Goal: Task Accomplishment & Management: Manage account settings

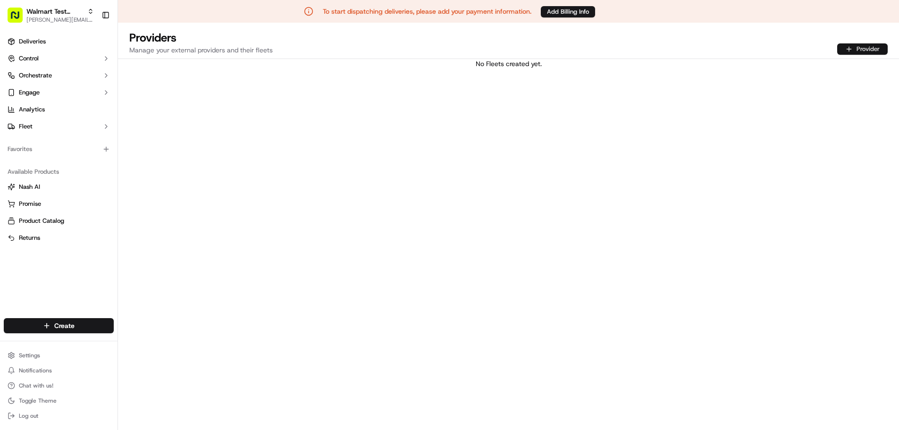
click at [853, 47] on button "Provider" at bounding box center [862, 48] width 50 height 11
click at [876, 45] on button "Provider" at bounding box center [862, 48] width 50 height 11
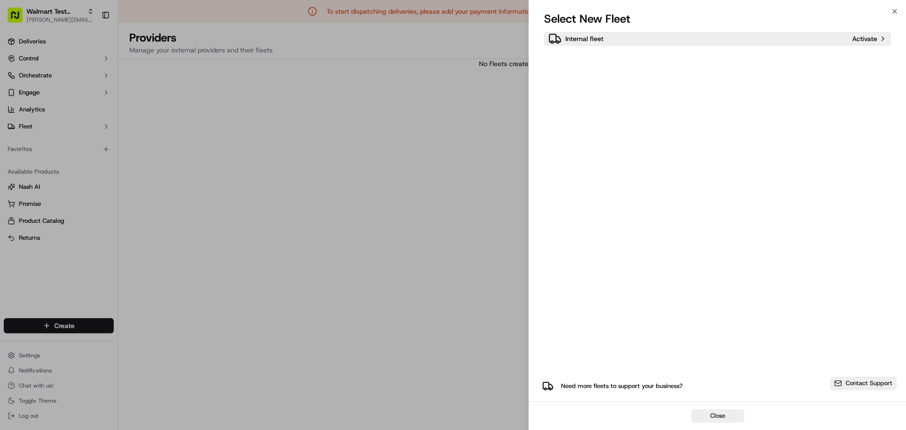
click at [597, 40] on p "Internal fleet" at bounding box center [584, 38] width 38 height 9
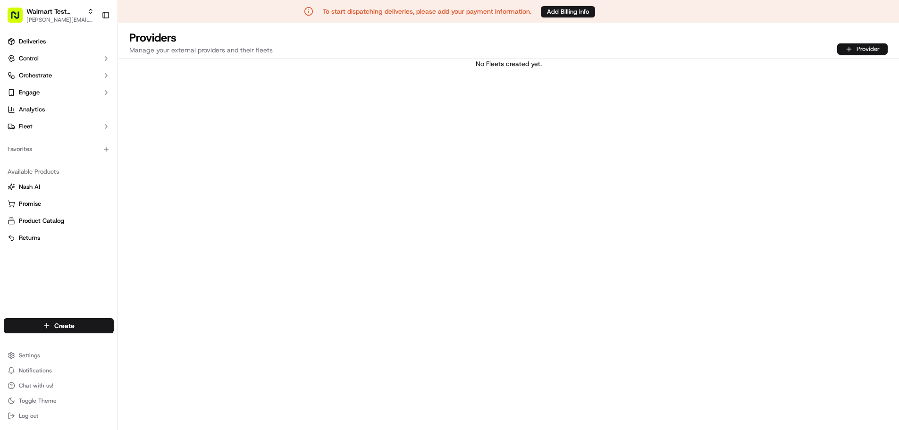
click at [850, 47] on button "Provider" at bounding box center [862, 48] width 50 height 11
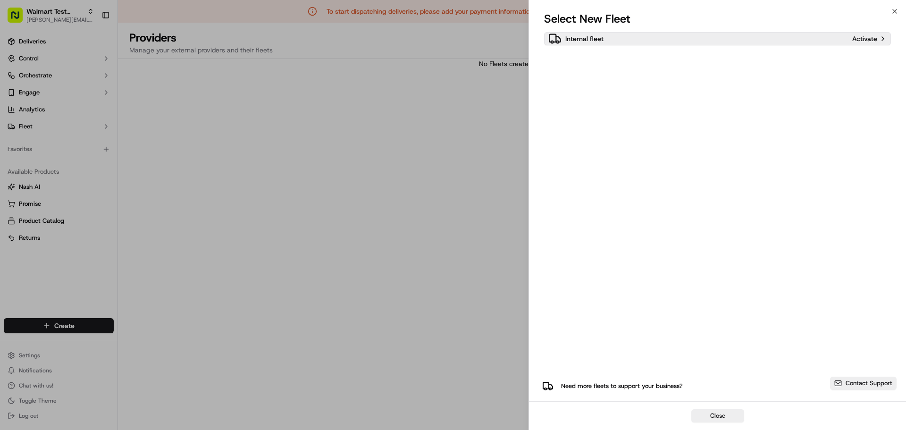
click at [864, 37] on p "Activate" at bounding box center [864, 38] width 25 height 9
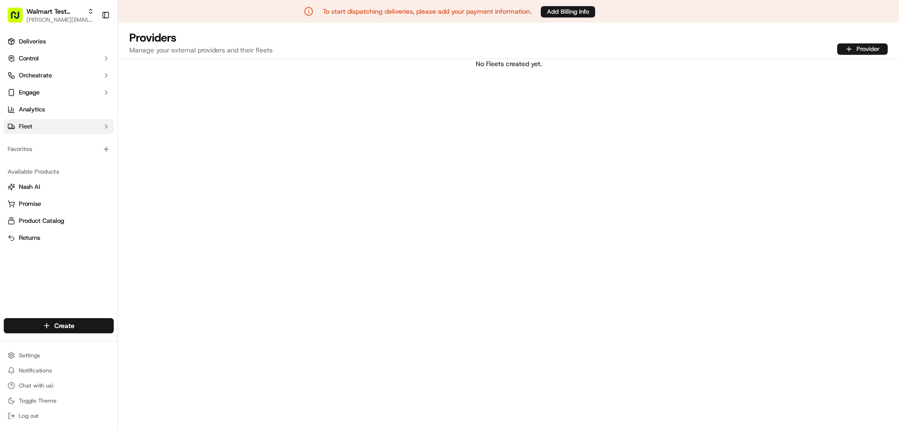
click at [50, 126] on button "Fleet" at bounding box center [59, 126] width 110 height 15
click at [48, 144] on link "Drivers" at bounding box center [58, 141] width 87 height 13
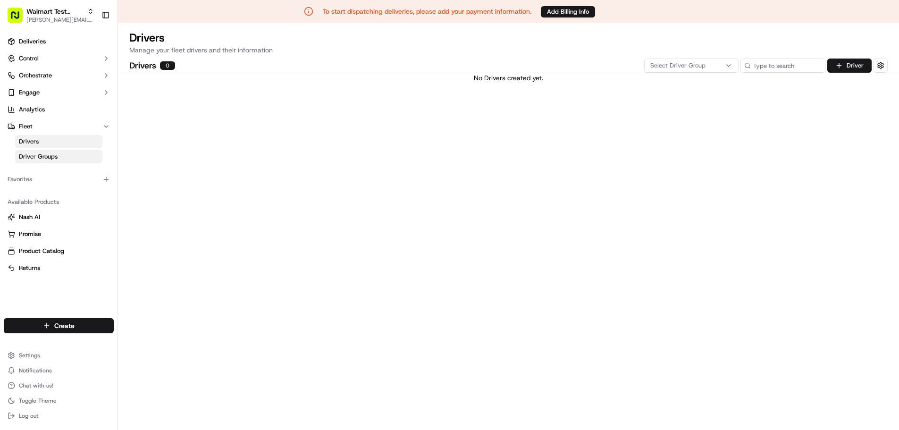
click at [48, 154] on span "Driver Groups" at bounding box center [38, 156] width 39 height 8
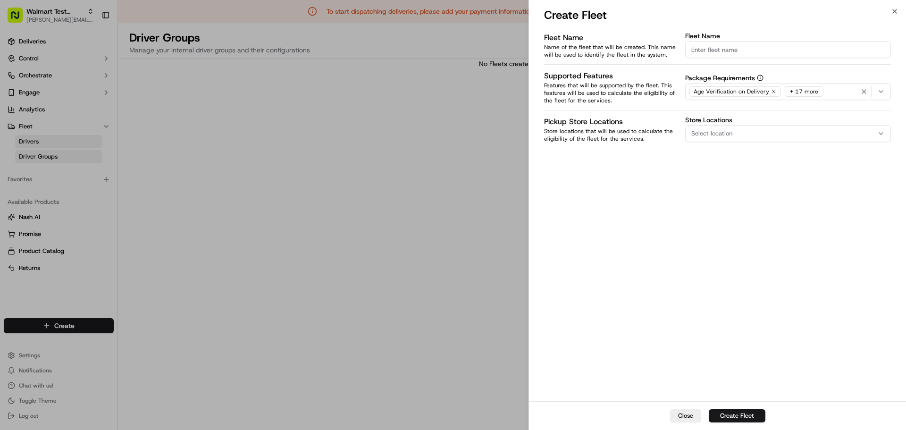
click at [726, 51] on input "Fleet Name" at bounding box center [788, 49] width 206 height 17
click at [738, 50] on input "Fleet Name" at bounding box center [788, 49] width 206 height 17
type input "Walmart Test Group"
click at [735, 414] on button "Create Fleet" at bounding box center [737, 415] width 57 height 13
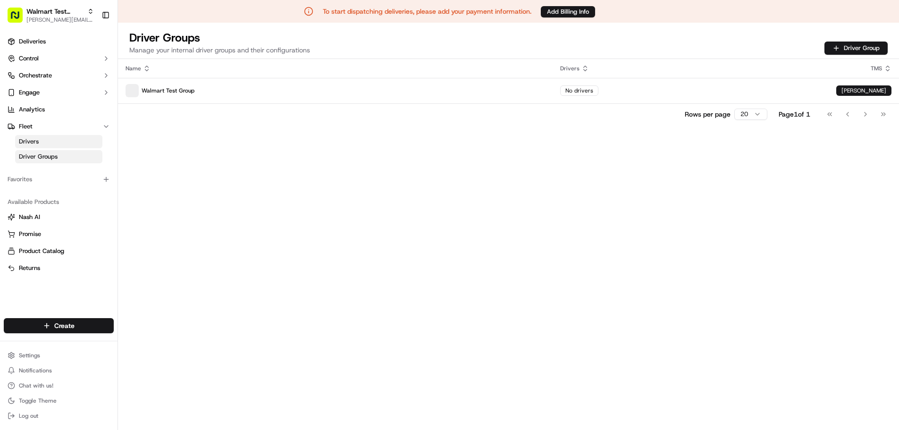
click at [59, 140] on link "Drivers" at bounding box center [58, 141] width 87 height 13
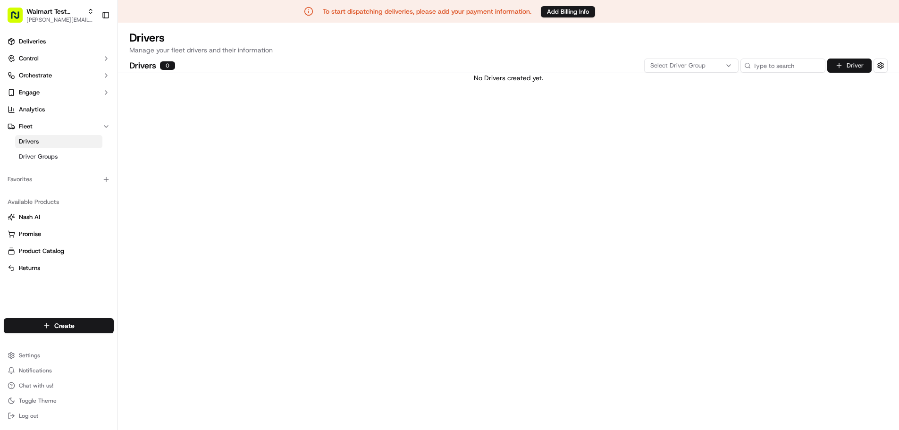
click at [853, 67] on button "Driver" at bounding box center [849, 65] width 44 height 14
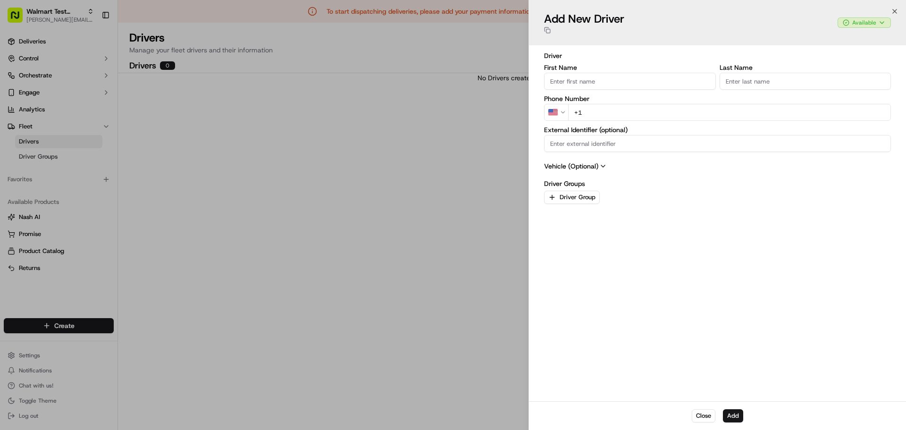
click at [577, 79] on input "First Name" at bounding box center [630, 81] width 172 height 17
type input "[PERSON_NAME]"
type input "Doe"
type input "[PHONE_NUMBER]"
click at [558, 194] on button "Driver Group" at bounding box center [572, 197] width 56 height 13
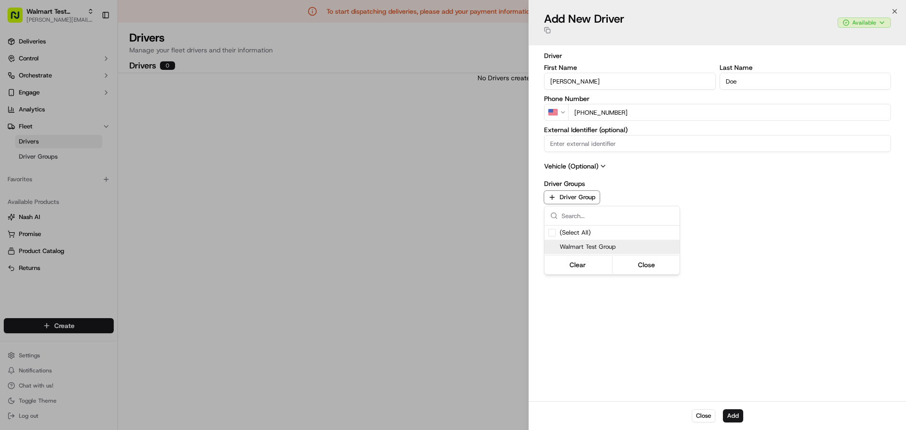
click at [584, 245] on span "Walmart Test Group" at bounding box center [617, 246] width 116 height 8
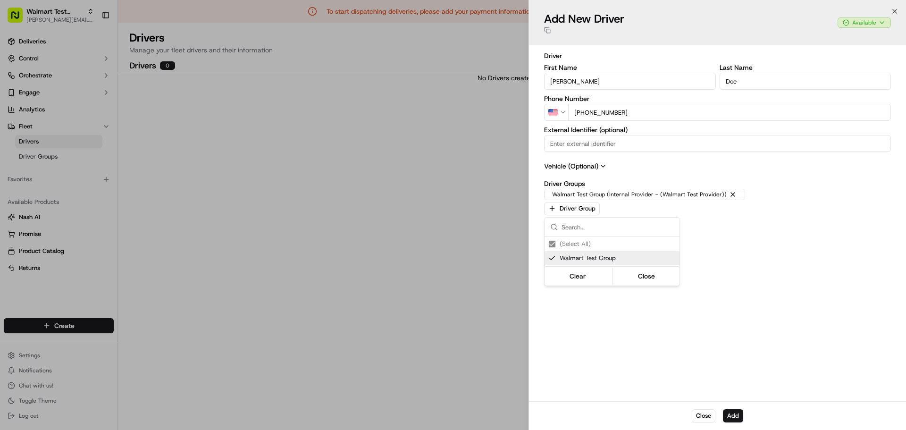
click at [605, 167] on div at bounding box center [453, 215] width 906 height 430
click at [602, 169] on icon at bounding box center [603, 166] width 8 height 8
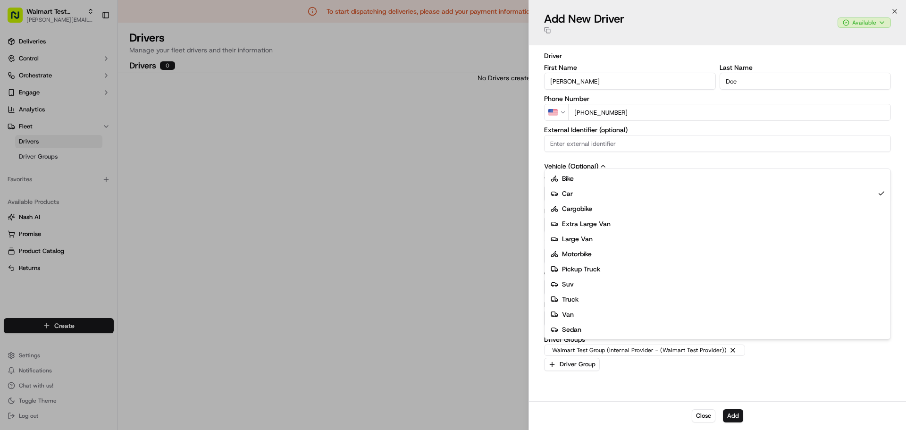
click at [580, 195] on div "Type Car Bike Car Cargobike Extra Large Van Large Van Motorbike Pickup Truck Su…" at bounding box center [717, 188] width 347 height 25
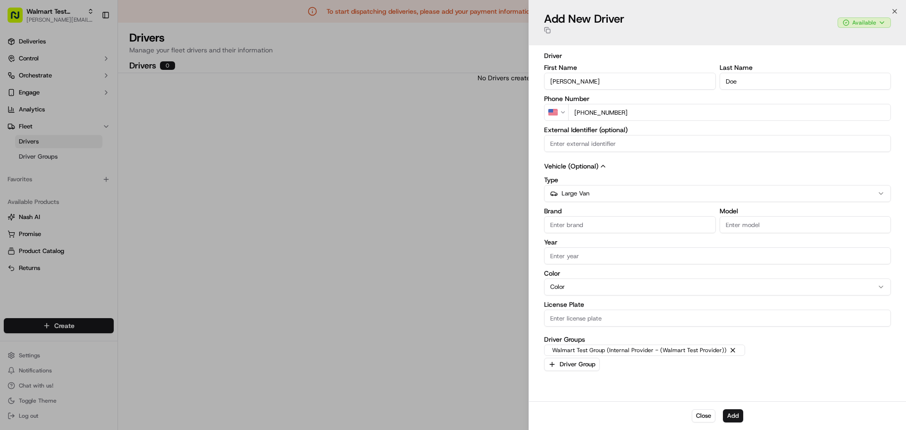
click at [591, 227] on input "Brand" at bounding box center [630, 224] width 172 height 17
type input "Mercedes"
type input "2014"
click at [757, 229] on input "Model" at bounding box center [805, 224] width 172 height 17
type input "Sprinter"
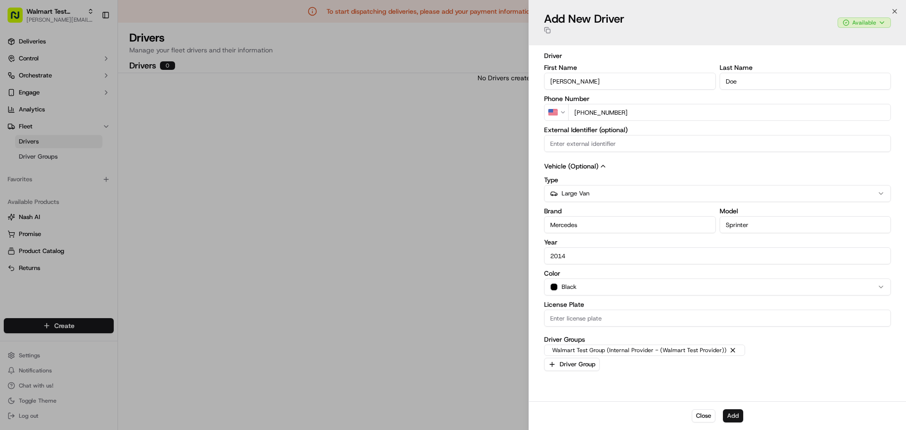
click at [736, 415] on button "Add" at bounding box center [733, 415] width 20 height 13
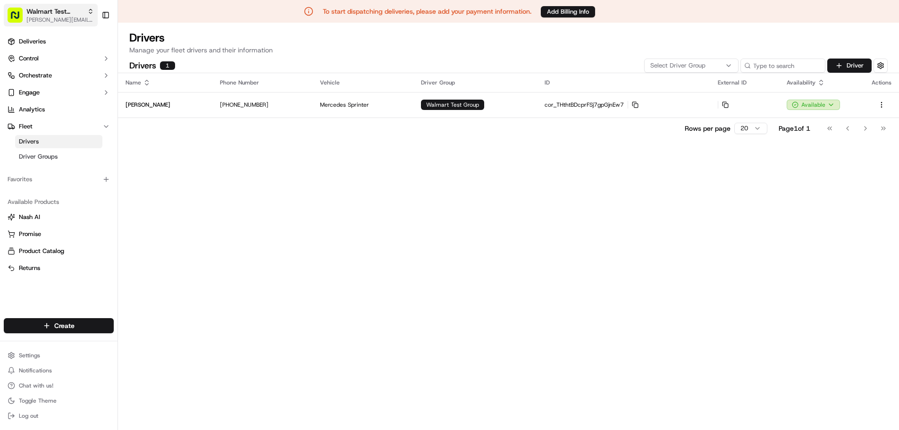
click at [56, 21] on span "[PERSON_NAME][EMAIL_ADDRESS][DOMAIN_NAME]" at bounding box center [59, 20] width 67 height 8
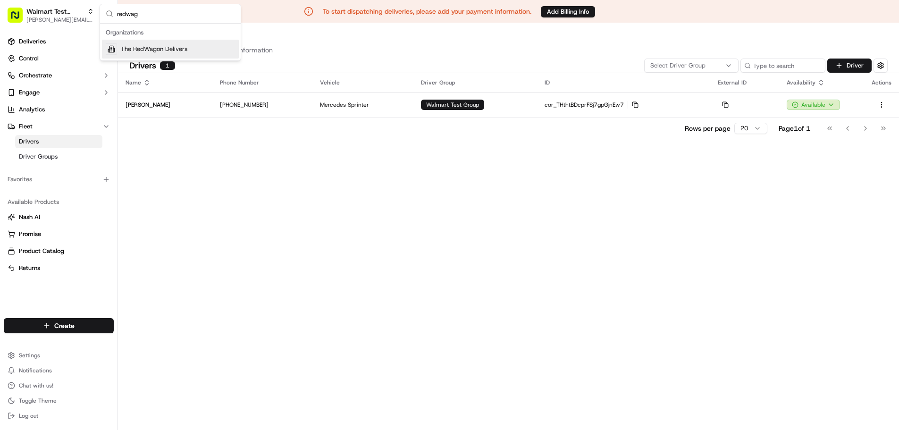
type input "redwag"
click at [142, 47] on span "The RedWagon Delivers" at bounding box center [154, 49] width 67 height 8
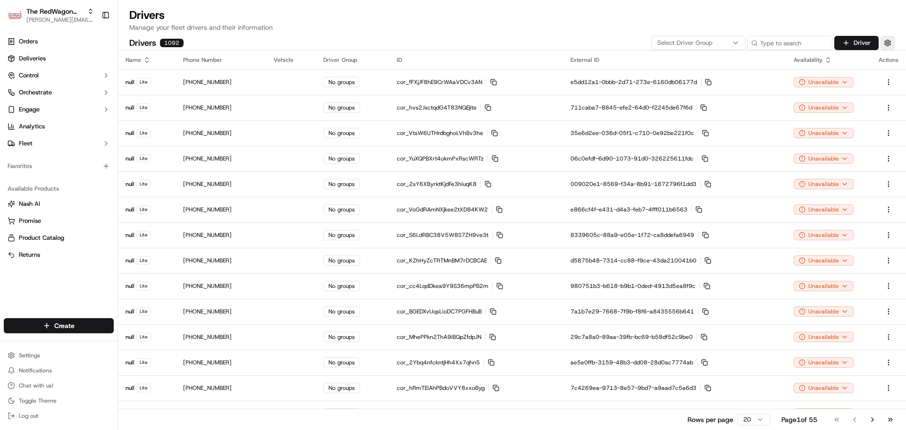
click at [888, 43] on button "button" at bounding box center [887, 43] width 14 height 14
click at [555, 26] on p "Manage your fleet drivers and their information" at bounding box center [511, 27] width 765 height 9
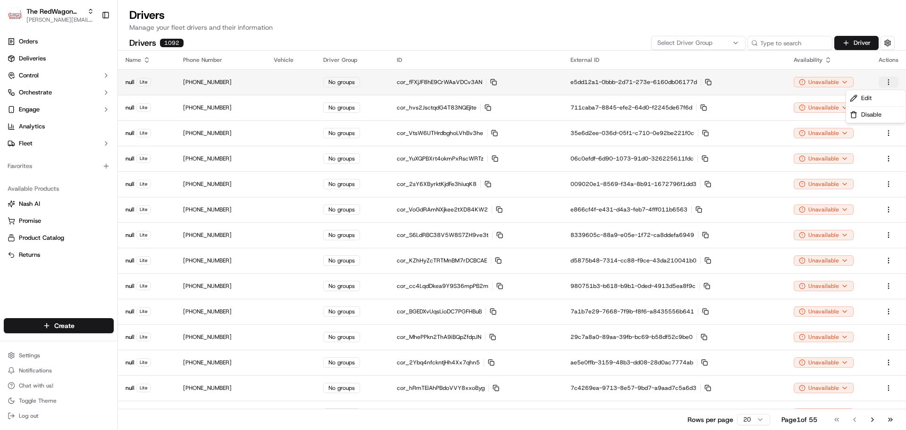
click at [887, 81] on html "The RedWagon Delivers [PERSON_NAME][EMAIL_ADDRESS][DOMAIN_NAME] Toggle Sidebar …" at bounding box center [453, 215] width 906 height 430
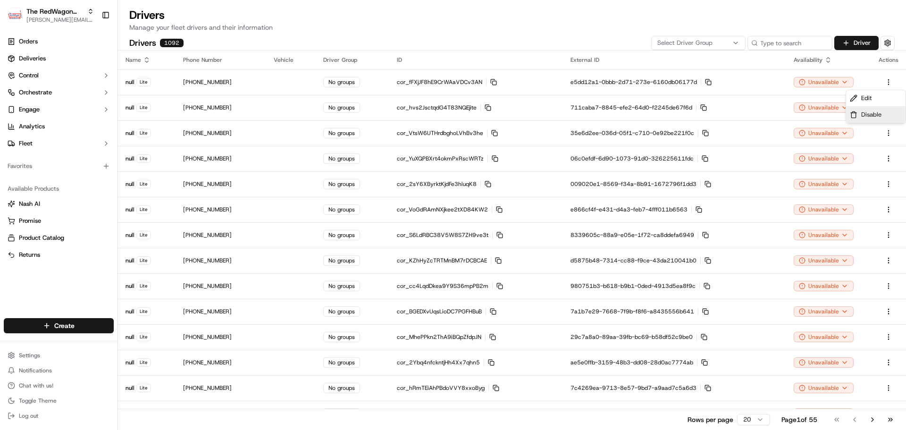
click at [869, 118] on span "Disable" at bounding box center [871, 114] width 20 height 8
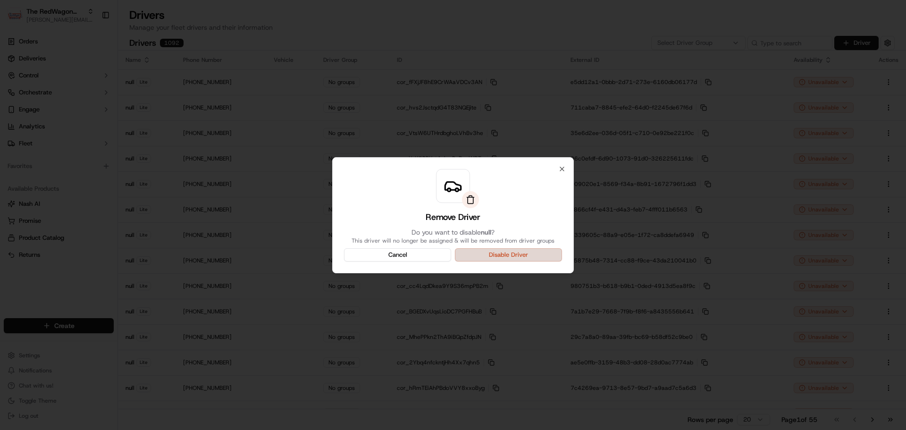
click at [477, 254] on button "Disable Driver" at bounding box center [508, 254] width 107 height 13
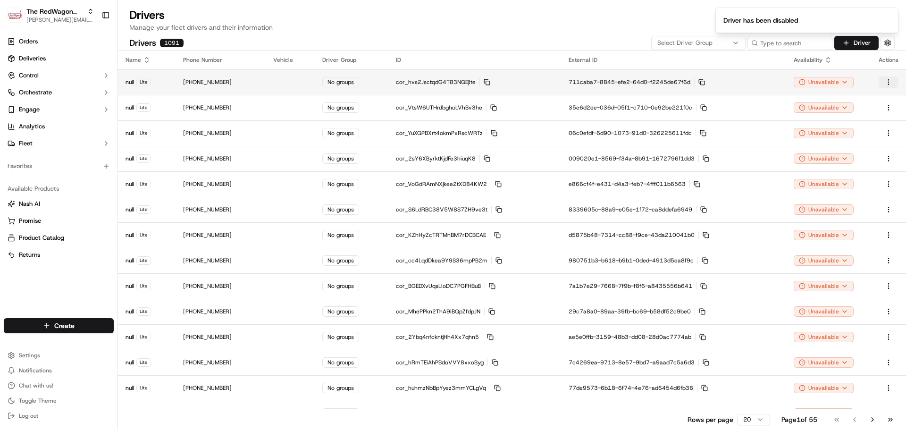
click at [885, 83] on html "The RedWagon Delivers [PERSON_NAME][EMAIL_ADDRESS][DOMAIN_NAME] Toggle Sidebar …" at bounding box center [453, 215] width 906 height 430
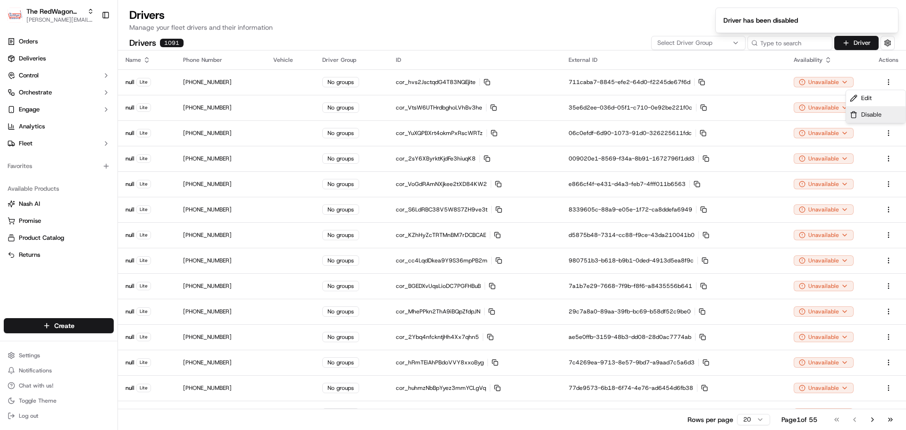
click at [854, 118] on div "Disable" at bounding box center [875, 115] width 59 height 16
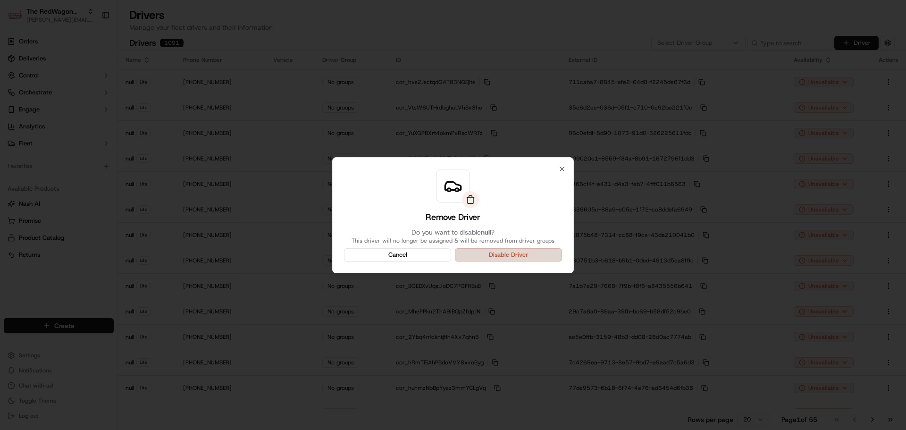
click at [533, 259] on button "Disable Driver" at bounding box center [508, 254] width 107 height 13
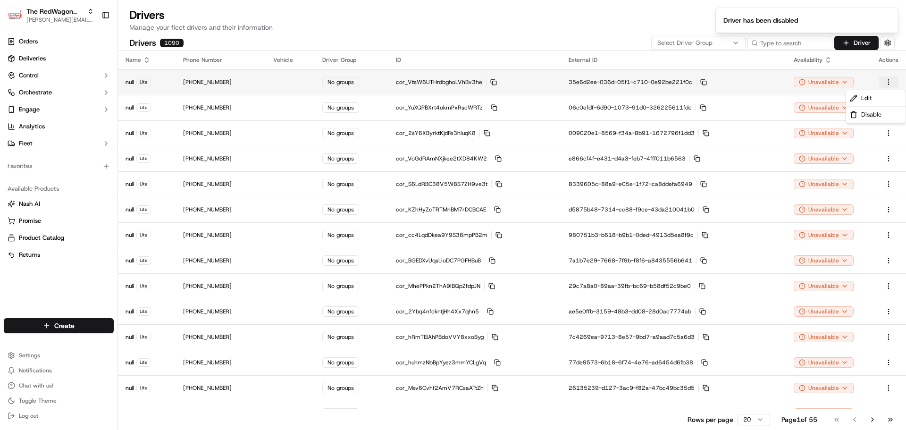
click at [890, 85] on html "The RedWagon Delivers [PERSON_NAME][EMAIL_ADDRESS][DOMAIN_NAME] Toggle Sidebar …" at bounding box center [453, 215] width 906 height 430
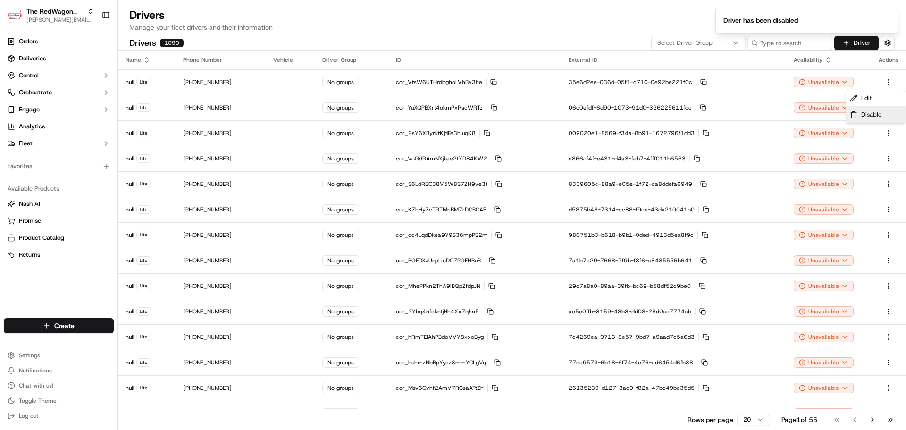
click at [859, 119] on div "Disable" at bounding box center [875, 115] width 59 height 16
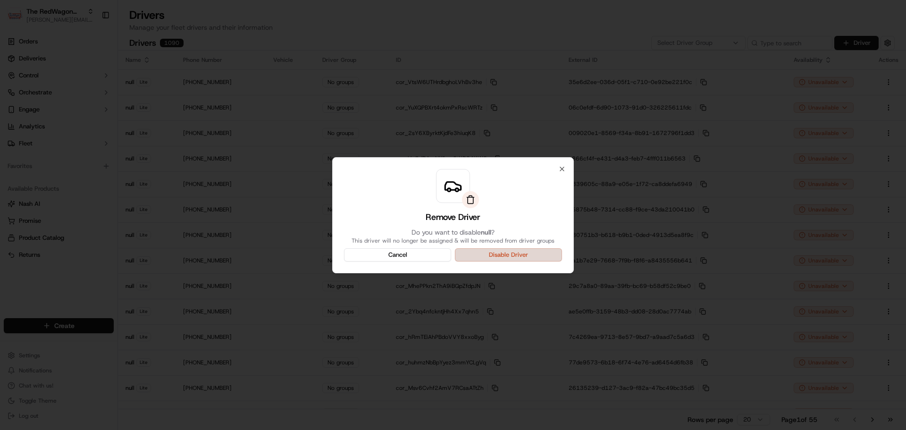
click at [493, 253] on button "Disable Driver" at bounding box center [508, 254] width 107 height 13
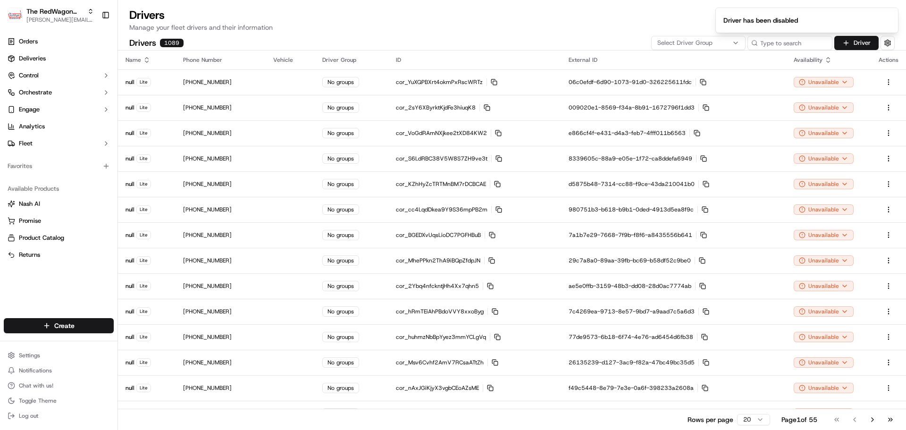
click at [886, 82] on html "The RedWagon Delivers [PERSON_NAME][EMAIL_ADDRESS][DOMAIN_NAME] Toggle Sidebar …" at bounding box center [453, 215] width 906 height 430
click at [864, 115] on span "Disable" at bounding box center [871, 114] width 20 height 8
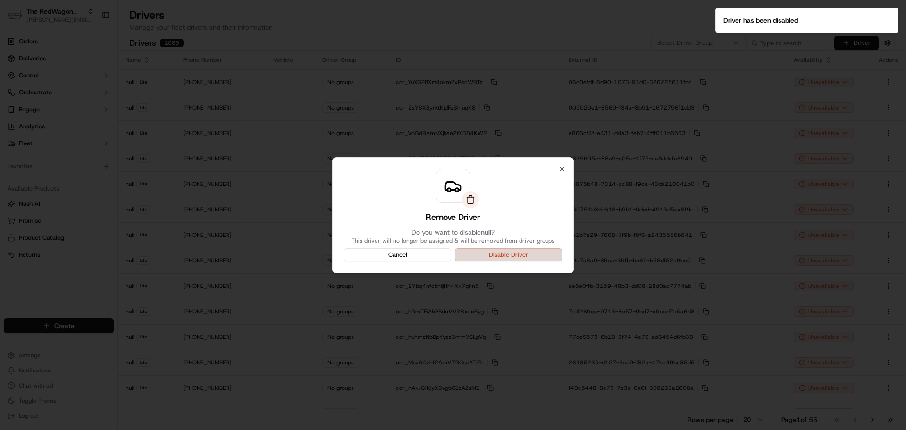
click at [512, 254] on button "Disable Driver" at bounding box center [508, 254] width 107 height 13
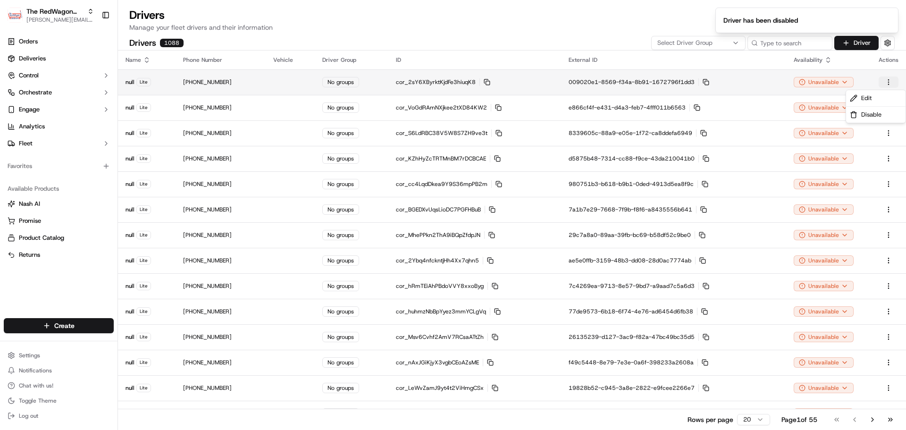
click at [893, 81] on html "The RedWagon Delivers [PERSON_NAME][EMAIL_ADDRESS][DOMAIN_NAME] Toggle Sidebar …" at bounding box center [453, 215] width 906 height 430
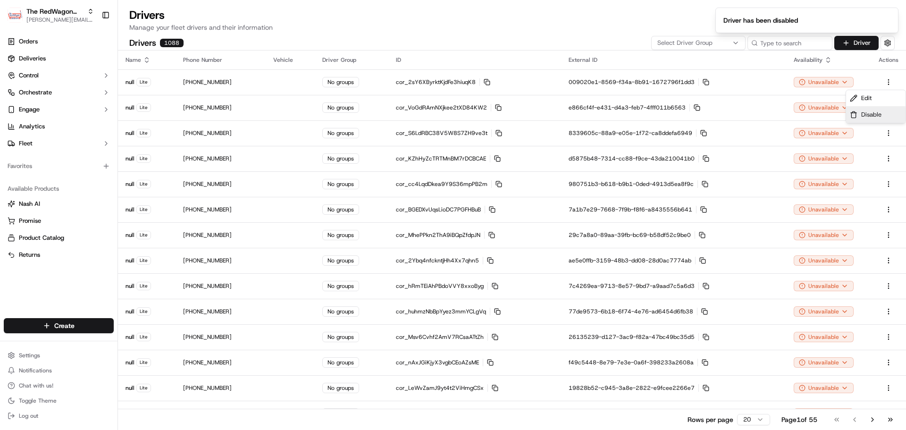
click at [859, 116] on div "Disable" at bounding box center [875, 115] width 59 height 16
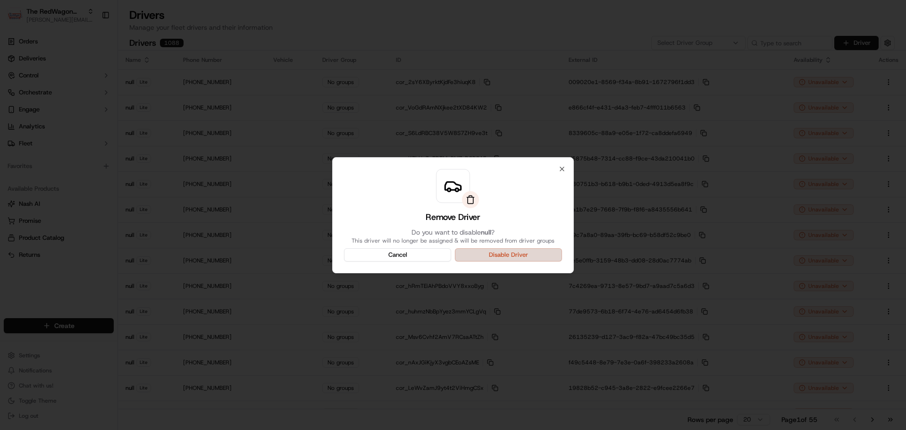
click at [494, 250] on button "Disable Driver" at bounding box center [508, 254] width 107 height 13
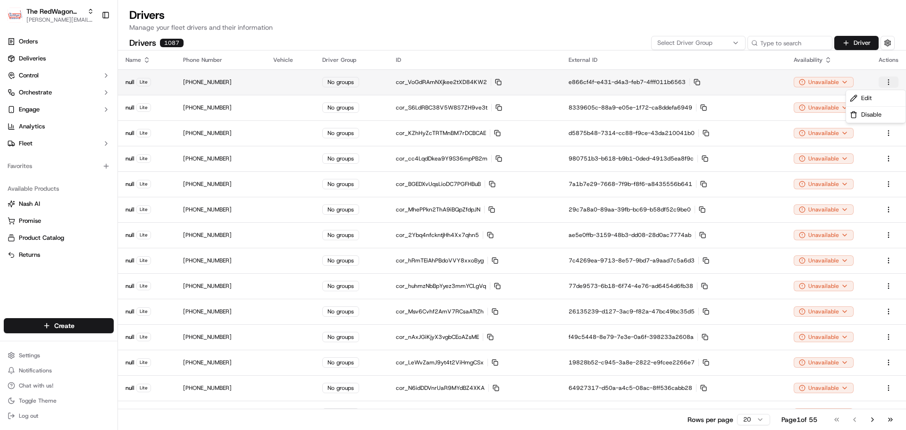
click at [887, 82] on html "The RedWagon Delivers [PERSON_NAME][EMAIL_ADDRESS][DOMAIN_NAME] Toggle Sidebar …" at bounding box center [453, 215] width 906 height 430
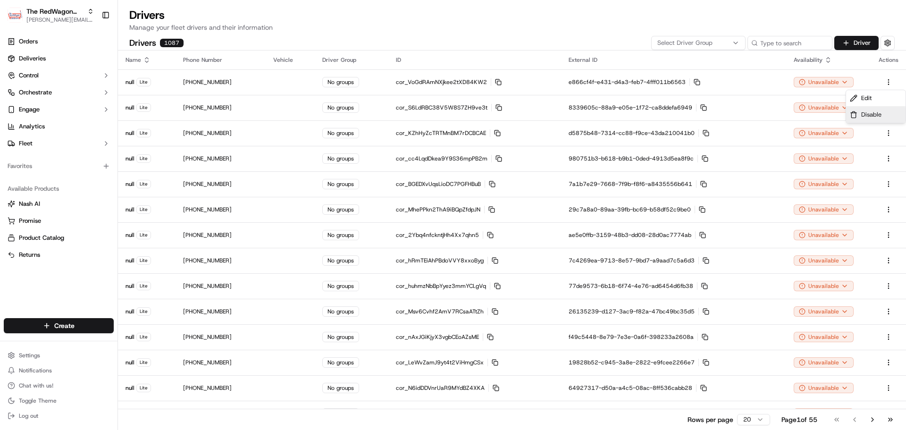
click at [880, 114] on span "Disable" at bounding box center [871, 114] width 20 height 8
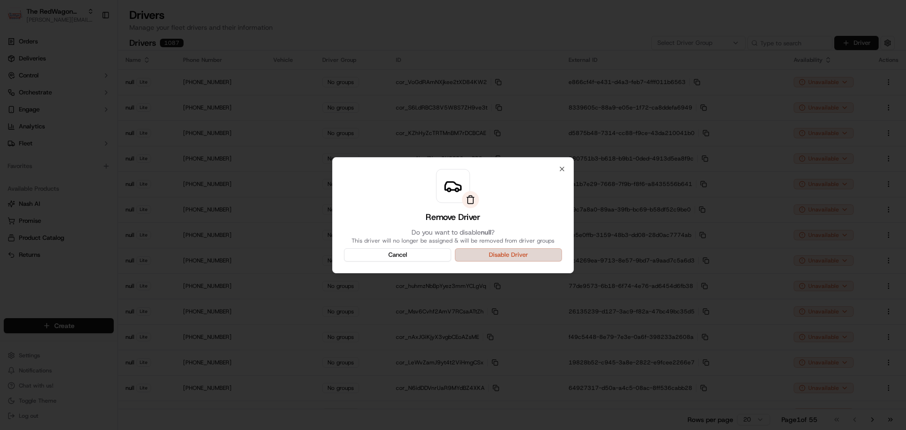
click at [541, 254] on button "Disable Driver" at bounding box center [508, 254] width 107 height 13
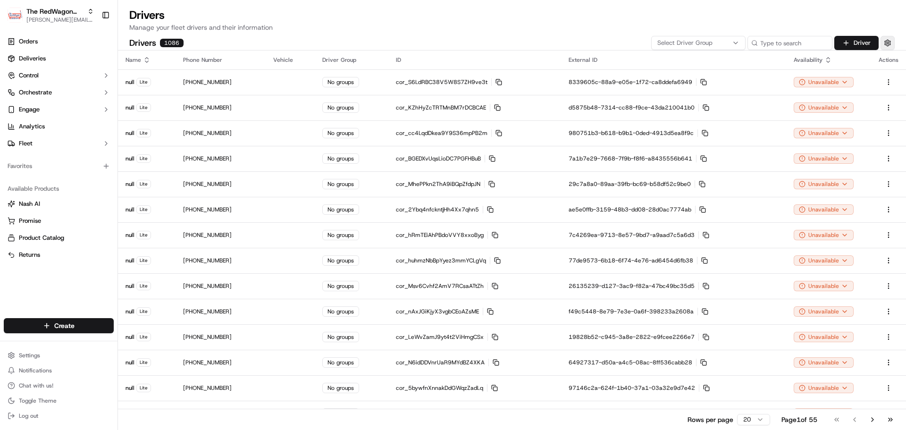
click at [886, 46] on button "button" at bounding box center [887, 43] width 14 height 14
click at [887, 65] on button "button" at bounding box center [891, 62] width 17 height 9
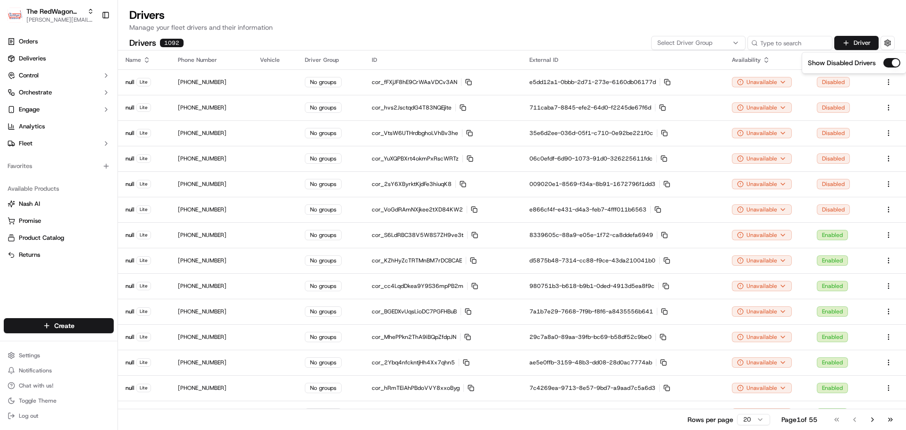
click at [894, 62] on button "button" at bounding box center [891, 62] width 17 height 9
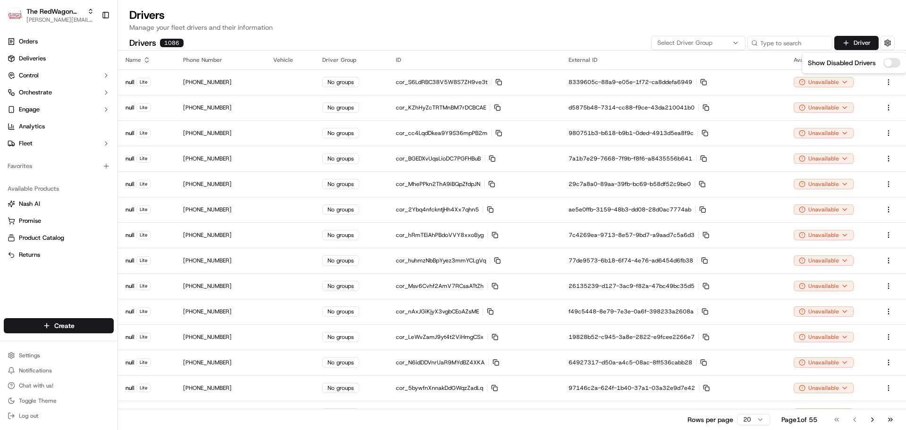
click at [305, 33] on div "Drivers Manage your fleet drivers and their information Drivers 1086 Select Dri…" at bounding box center [512, 29] width 788 height 42
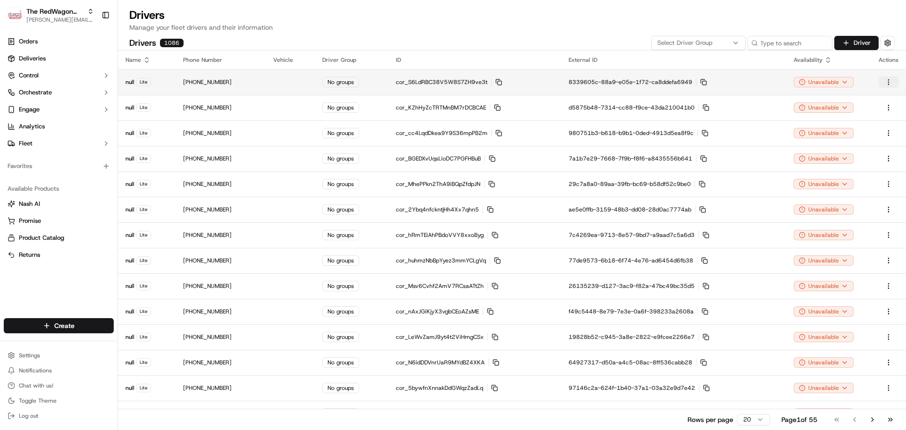
click at [884, 81] on html "The RedWagon Delivers [PERSON_NAME][EMAIL_ADDRESS][DOMAIN_NAME] Toggle Sidebar …" at bounding box center [453, 215] width 906 height 430
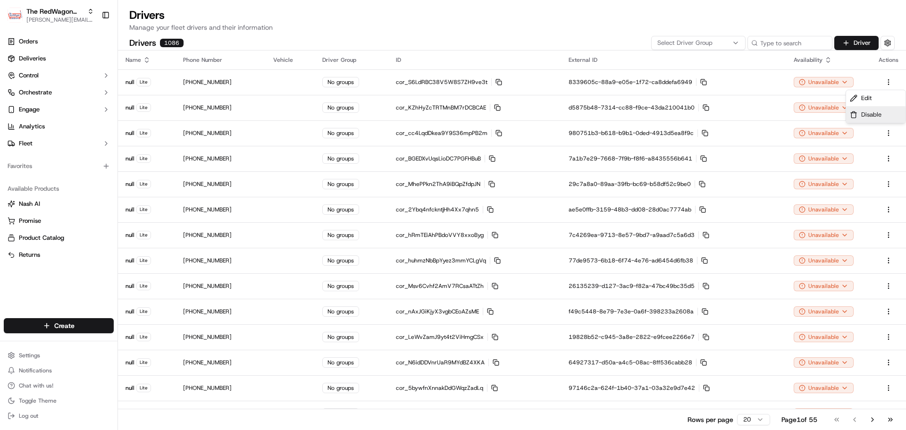
click at [883, 118] on div "Disable" at bounding box center [875, 115] width 59 height 16
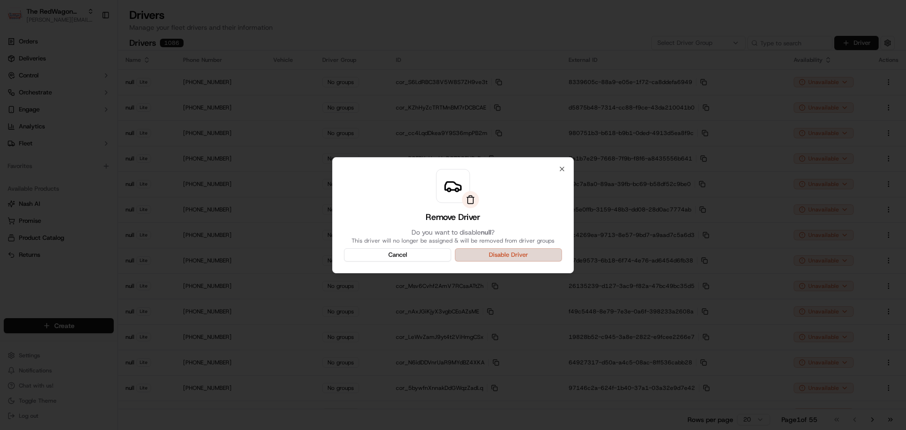
click at [543, 256] on button "Disable Driver" at bounding box center [508, 254] width 107 height 13
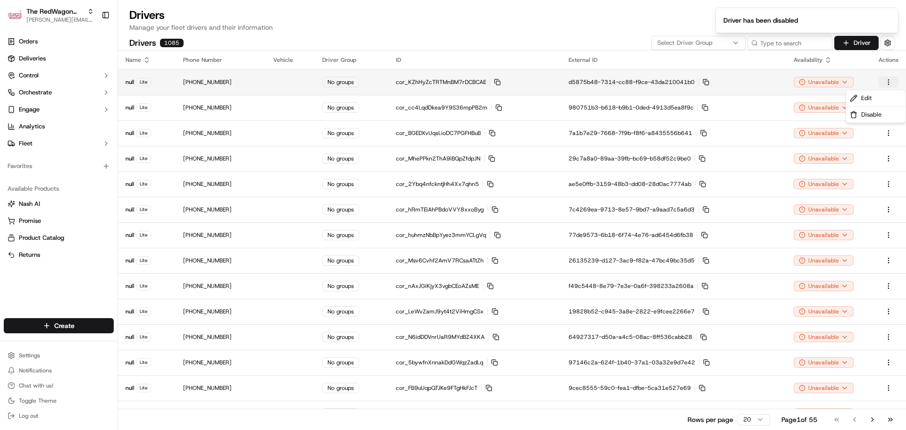
click at [886, 80] on html "The RedWagon Delivers [PERSON_NAME][EMAIL_ADDRESS][DOMAIN_NAME] Toggle Sidebar …" at bounding box center [453, 215] width 906 height 430
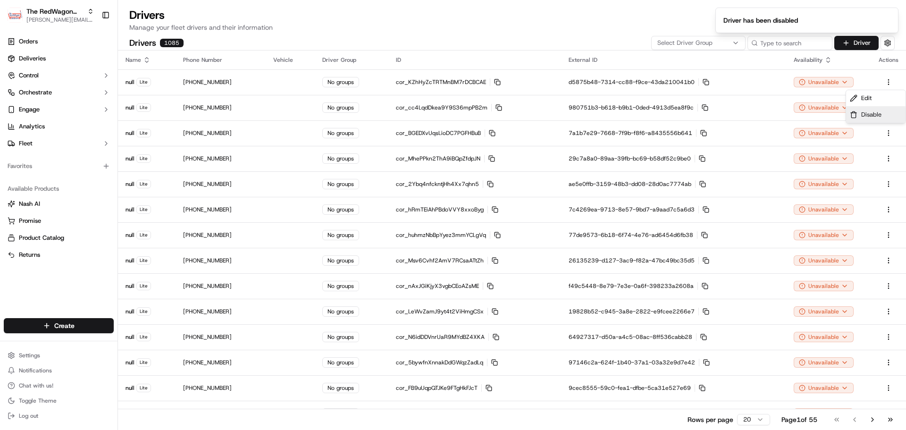
click at [866, 118] on span "Disable" at bounding box center [871, 114] width 20 height 8
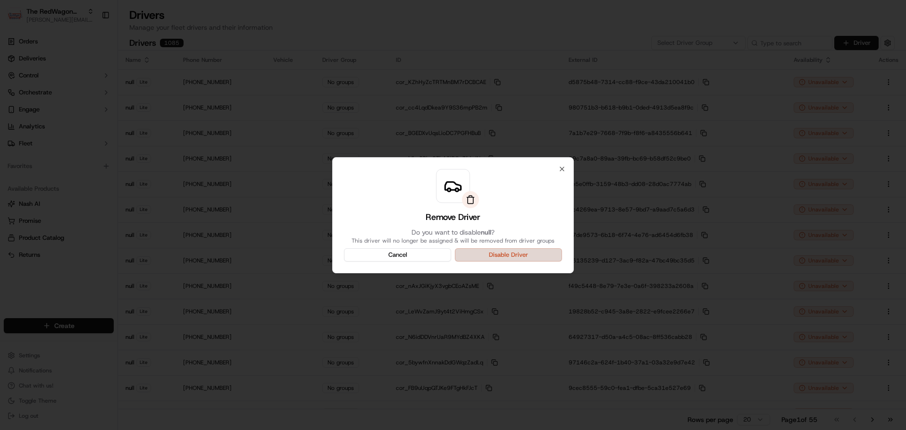
drag, startPoint x: 509, startPoint y: 245, endPoint x: 508, endPoint y: 251, distance: 5.7
click at [509, 248] on div "Remove Driver Do you want to disable null ? This driver will no longer be assig…" at bounding box center [453, 215] width 242 height 116
drag, startPoint x: 527, startPoint y: 257, endPoint x: 530, endPoint y: 252, distance: 5.5
click at [527, 257] on button "Disable Driver" at bounding box center [508, 254] width 107 height 13
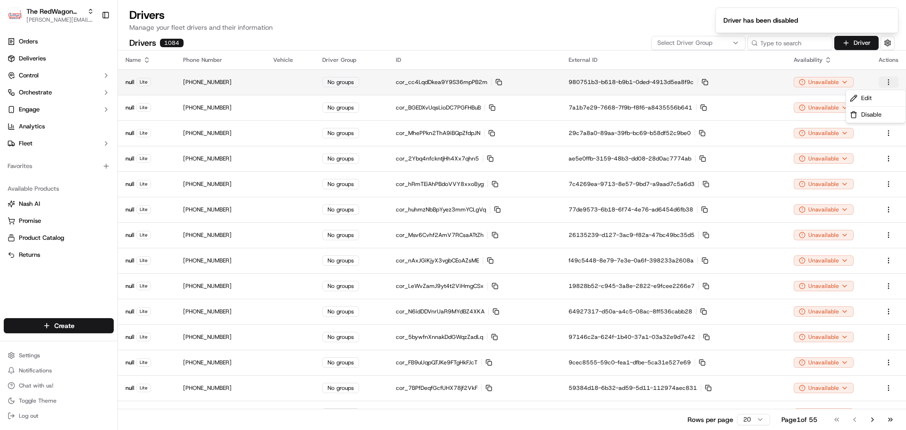
click at [889, 78] on html "The RedWagon Delivers [PERSON_NAME][EMAIL_ADDRESS][DOMAIN_NAME] Toggle Sidebar …" at bounding box center [453, 215] width 906 height 430
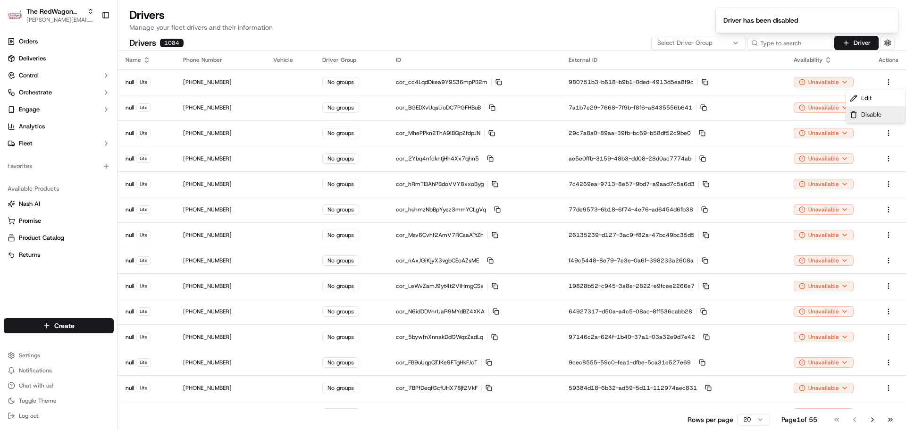
click at [857, 115] on icon at bounding box center [854, 115] width 8 height 8
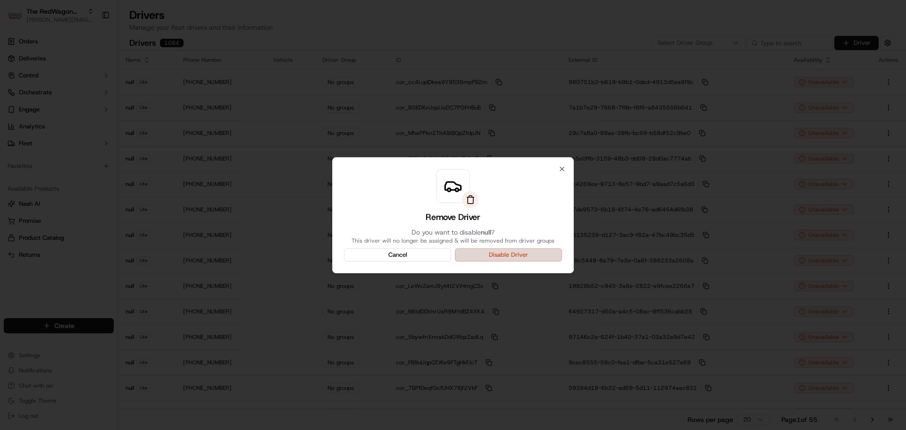
click at [531, 252] on button "Disable Driver" at bounding box center [508, 254] width 107 height 13
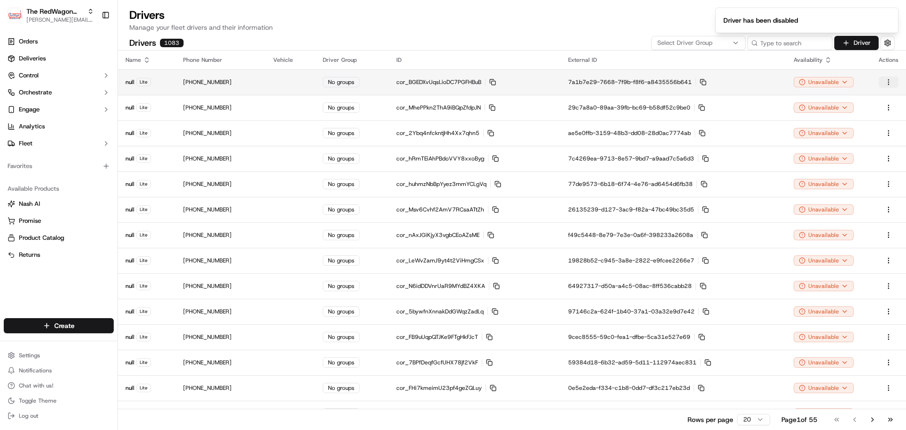
click at [891, 81] on html "The RedWagon Delivers [PERSON_NAME][EMAIL_ADDRESS][DOMAIN_NAME] Toggle Sidebar …" at bounding box center [453, 215] width 906 height 430
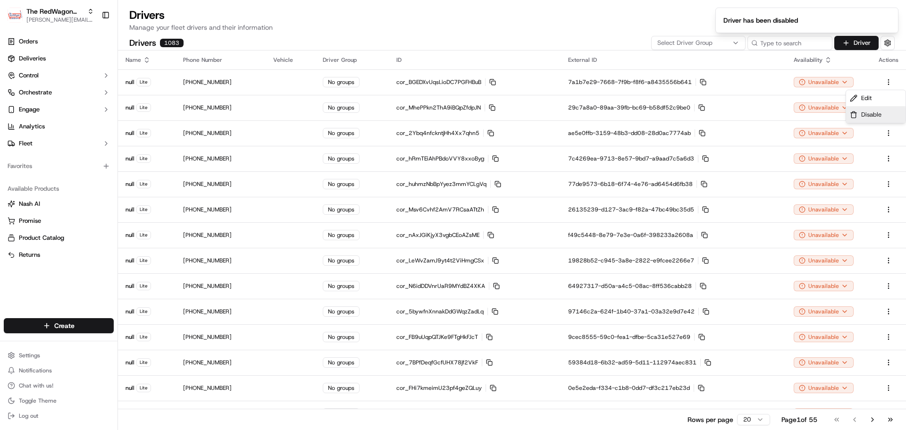
click at [864, 112] on span "Disable" at bounding box center [871, 114] width 20 height 8
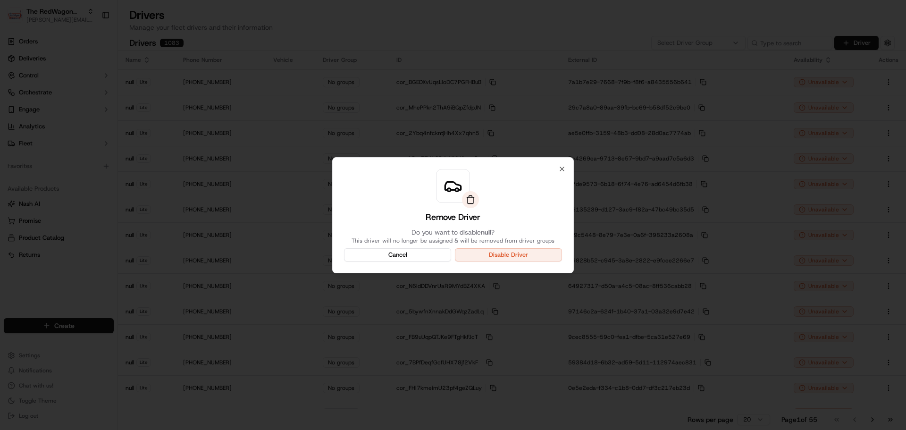
click at [530, 261] on div "Remove Driver Do you want to disable null ? This driver will no longer be assig…" at bounding box center [453, 215] width 242 height 116
click at [528, 256] on button "Disable Driver" at bounding box center [508, 254] width 107 height 13
